Goal: Find specific page/section: Find specific page/section

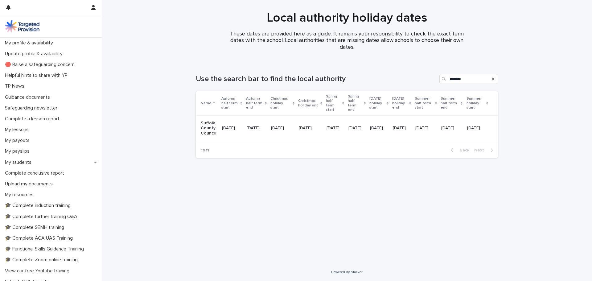
scroll to position [0, 14]
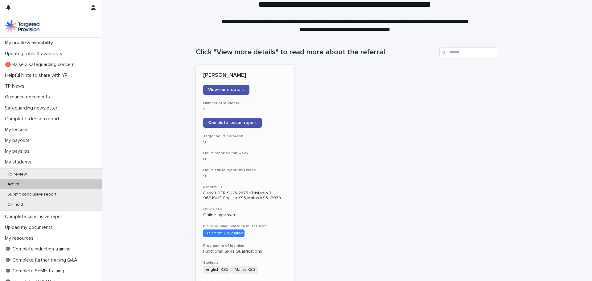
scroll to position [31, 0]
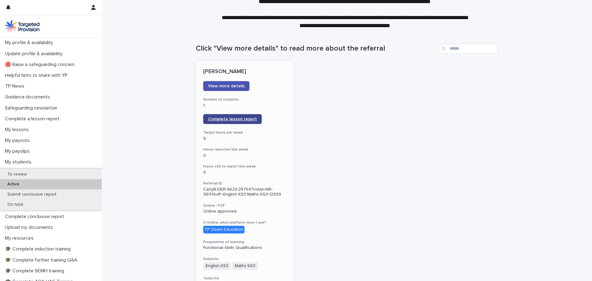
click at [235, 120] on span "Complete lesson report" at bounding box center [232, 119] width 49 height 4
